Goal: Check status: Check status

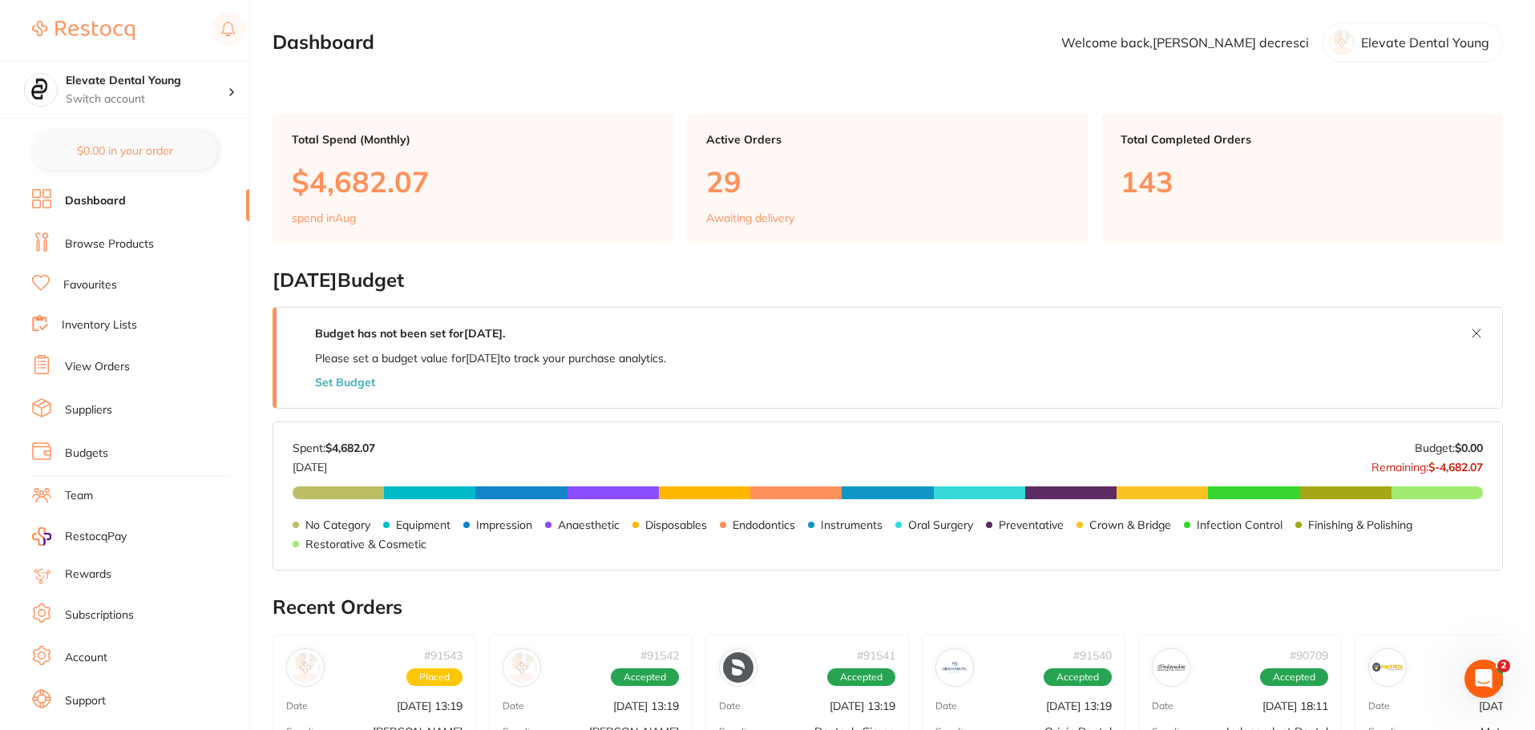
click at [104, 361] on link "View Orders" at bounding box center [97, 367] width 65 height 16
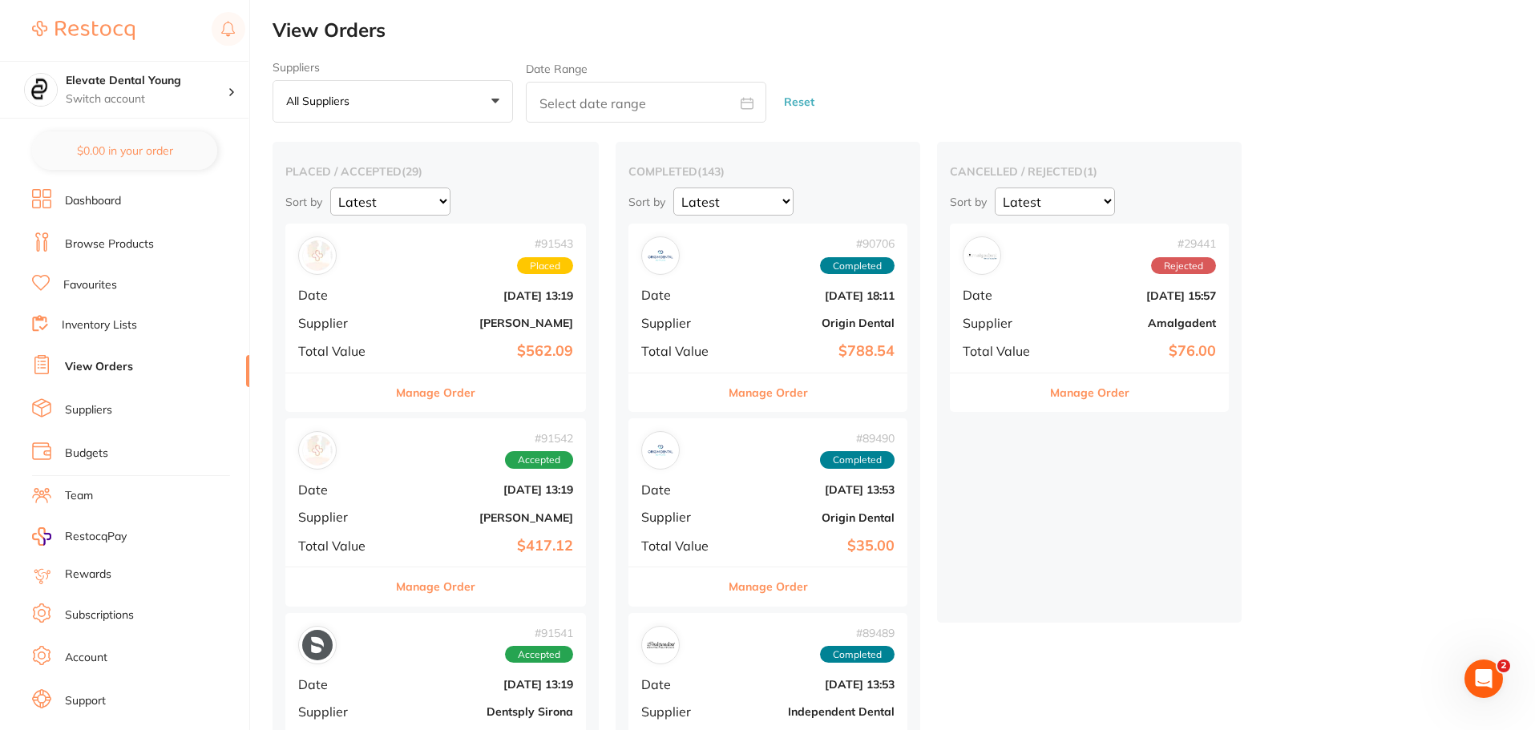
click at [437, 515] on b "[PERSON_NAME]" at bounding box center [485, 517] width 175 height 13
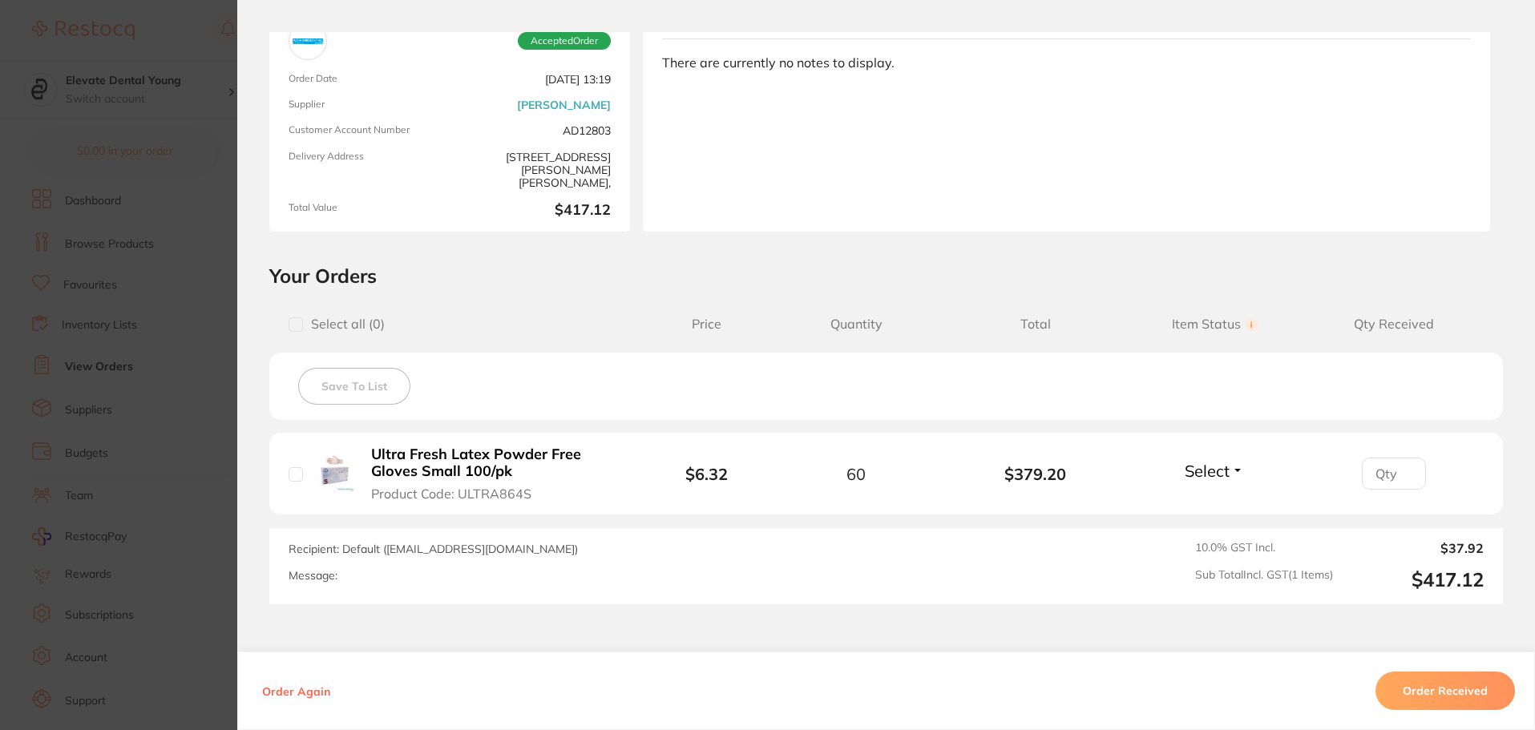
scroll to position [243, 0]
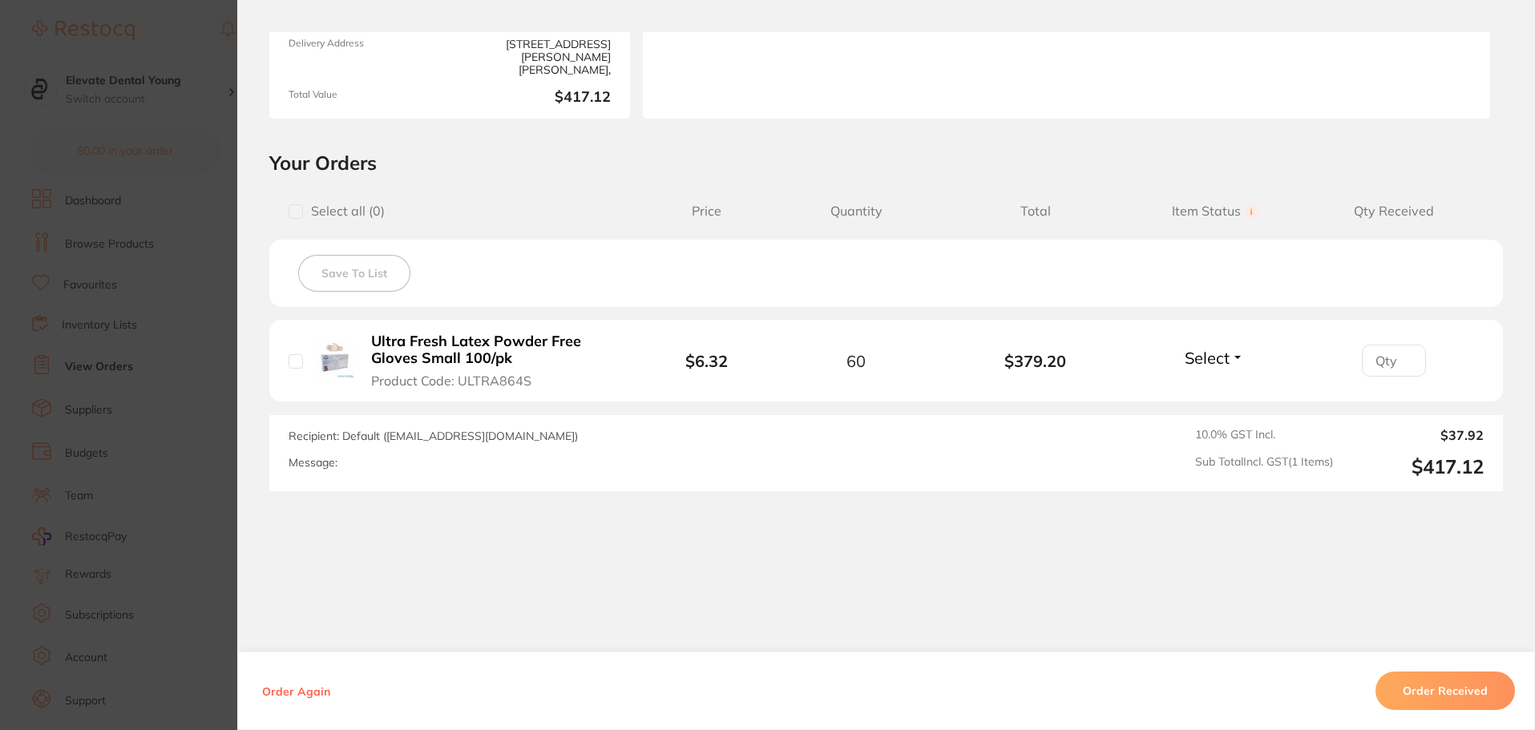
click at [222, 129] on section "Order ID: Restocq- 91542 Order Information Accepted Order Order Date [DATE] 13:…" at bounding box center [767, 365] width 1535 height 730
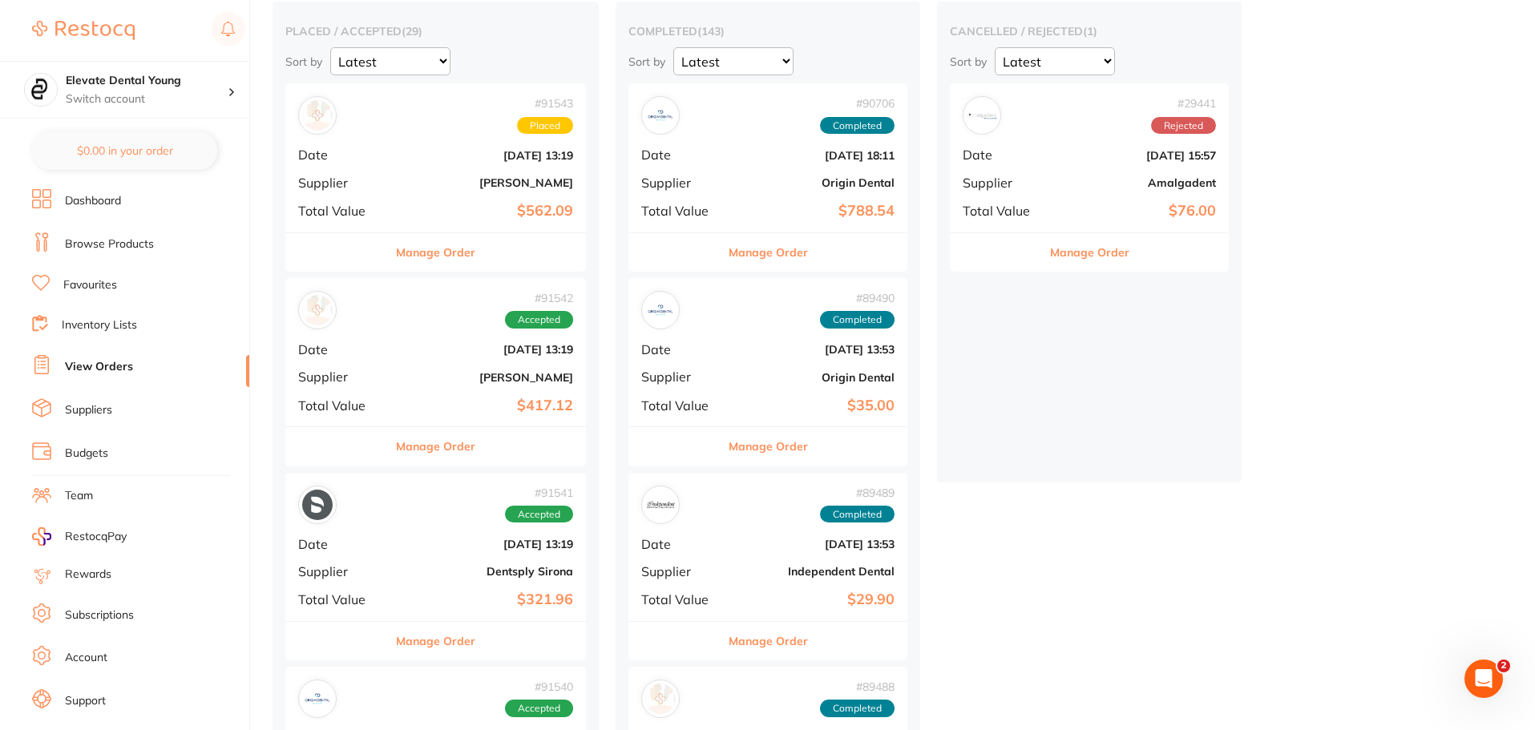
scroll to position [401, 0]
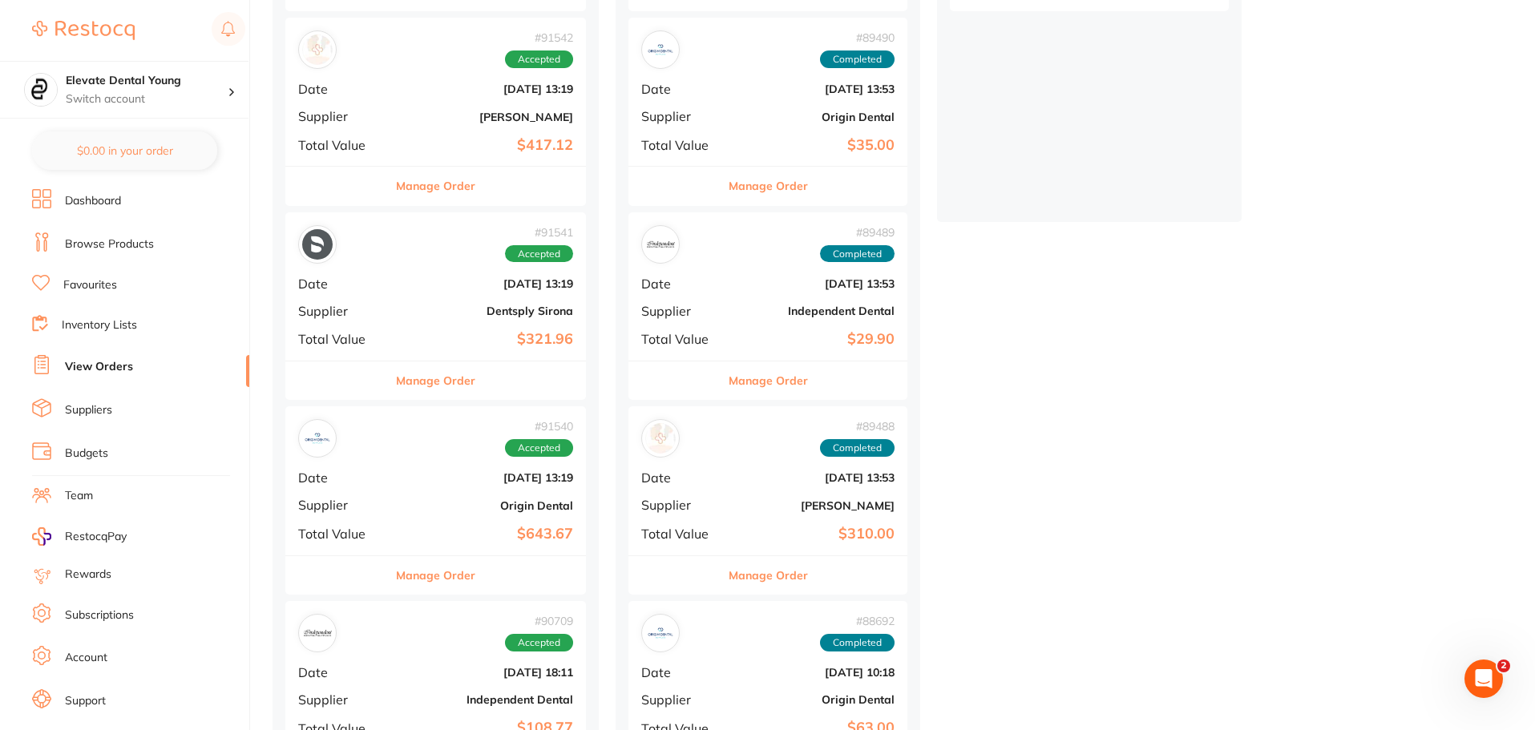
click at [484, 116] on b "[PERSON_NAME]" at bounding box center [485, 117] width 175 height 13
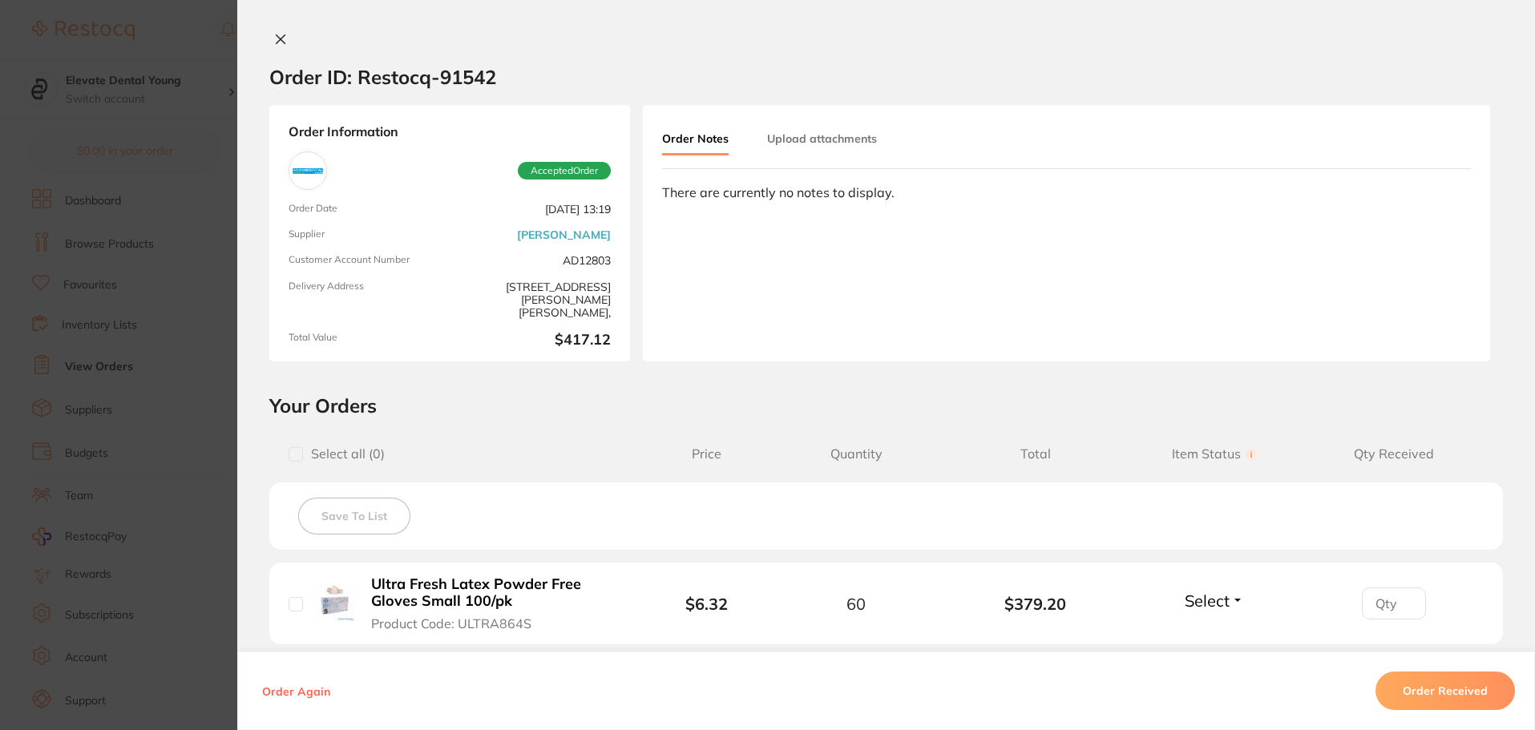
scroll to position [243, 0]
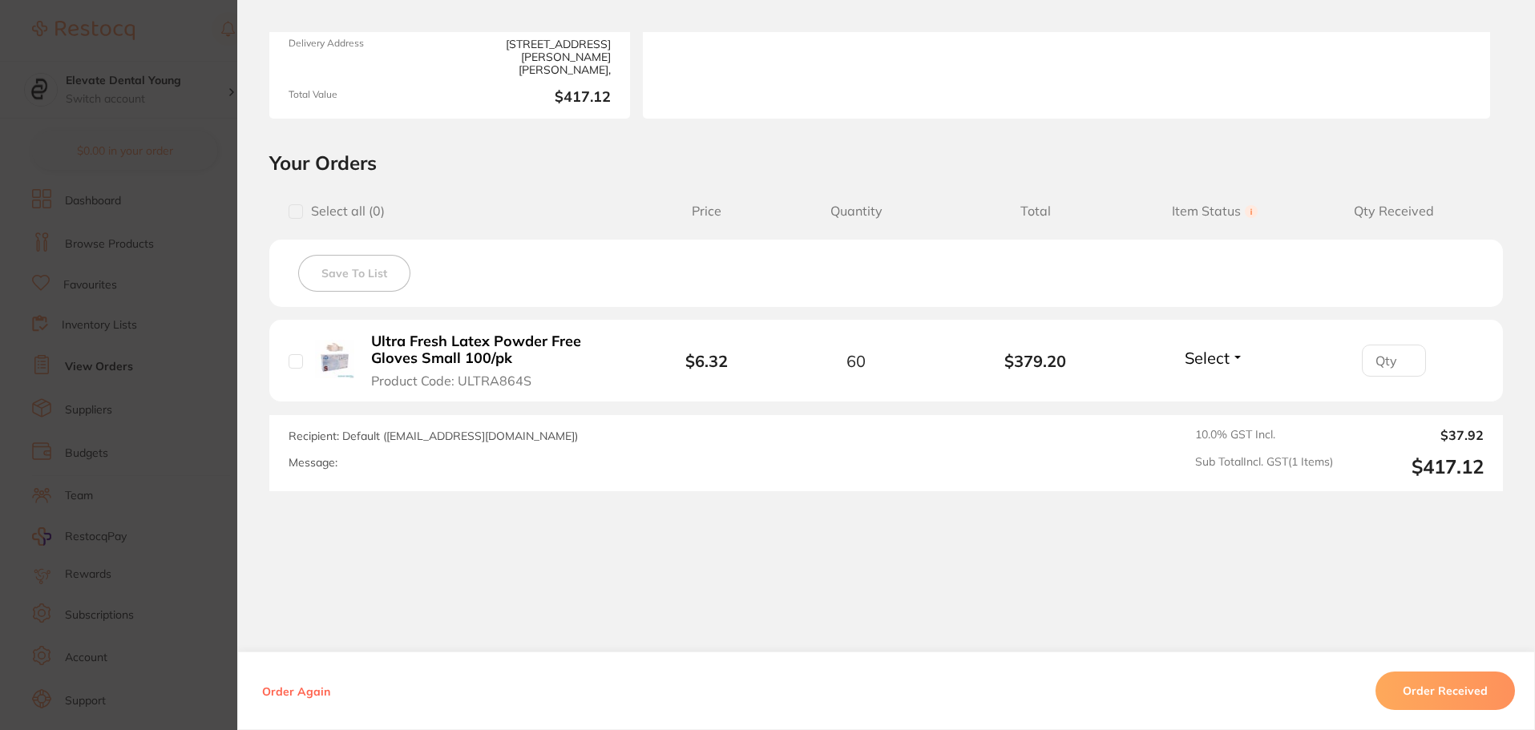
click at [164, 50] on section "Order ID: Restocq- 91542 Order Information Accepted Order Order Date [DATE] 13:…" at bounding box center [767, 365] width 1535 height 730
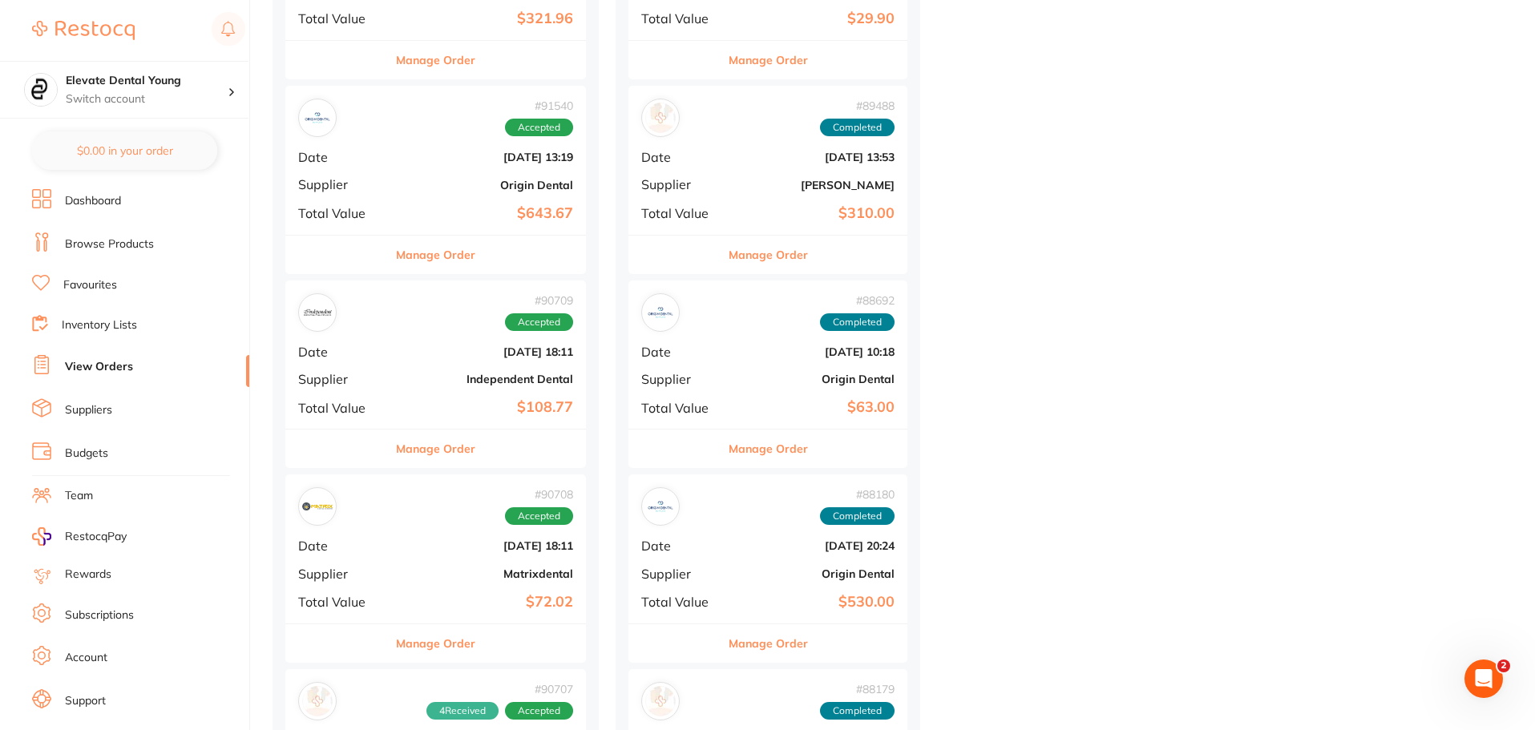
scroll to position [401, 0]
